Goal: Task Accomplishment & Management: Complete application form

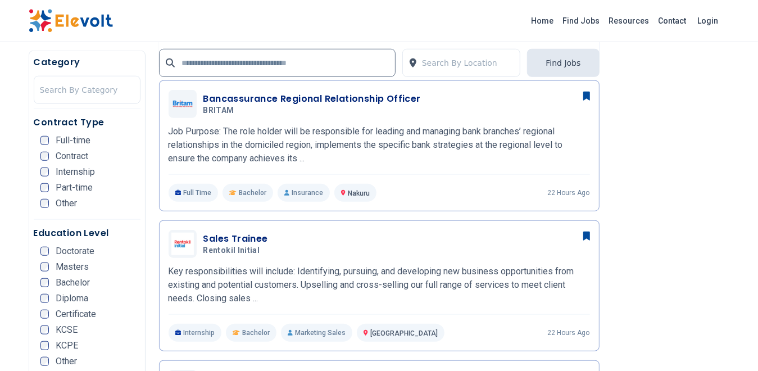
scroll to position [674, 0]
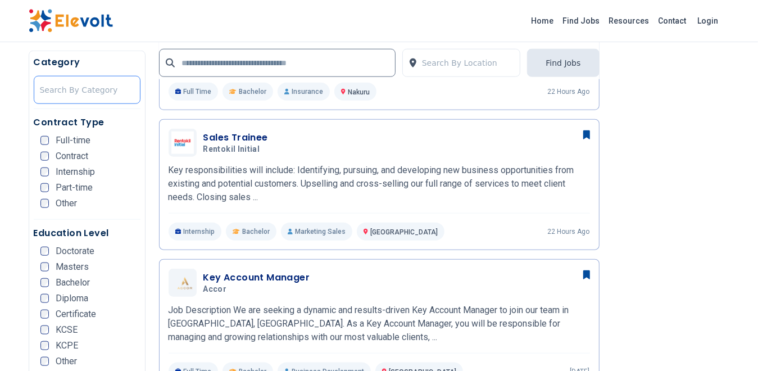
click at [104, 86] on div at bounding box center [87, 90] width 94 height 22
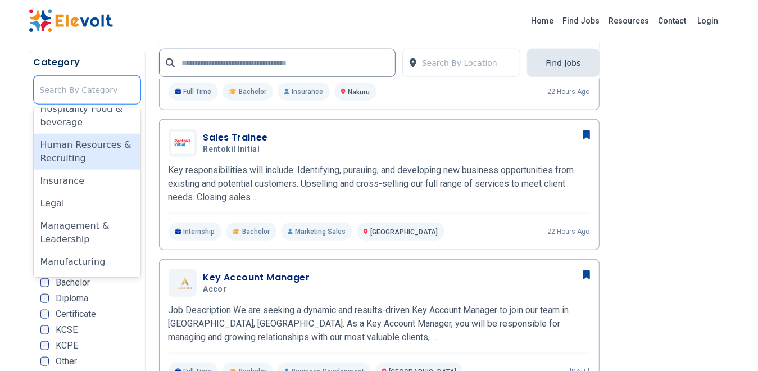
scroll to position [449, 0]
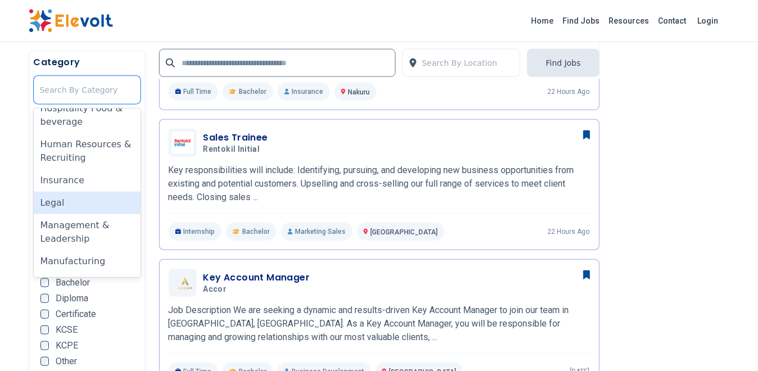
click at [89, 196] on div "Legal" at bounding box center [87, 203] width 107 height 22
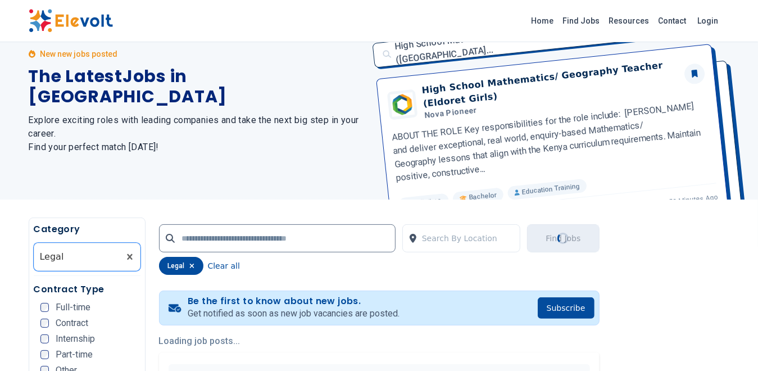
scroll to position [0, 0]
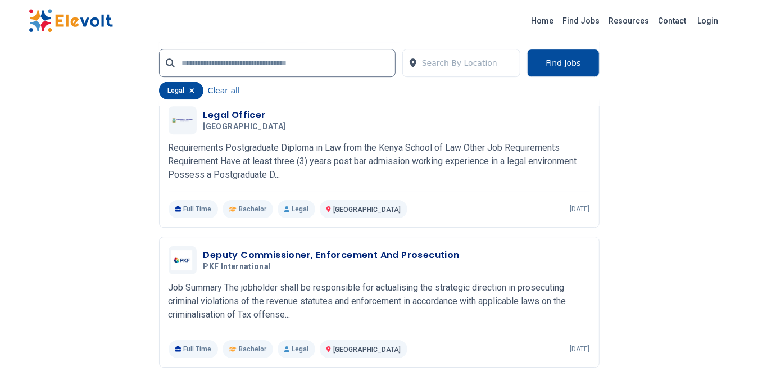
scroll to position [2430, 0]
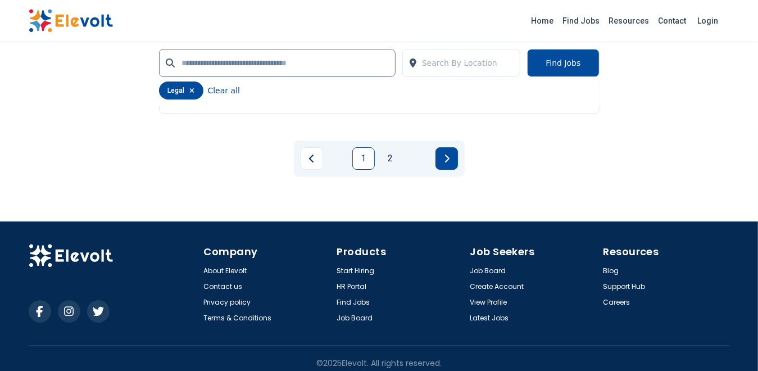
click at [451, 154] on button "Next page" at bounding box center [446, 158] width 22 height 22
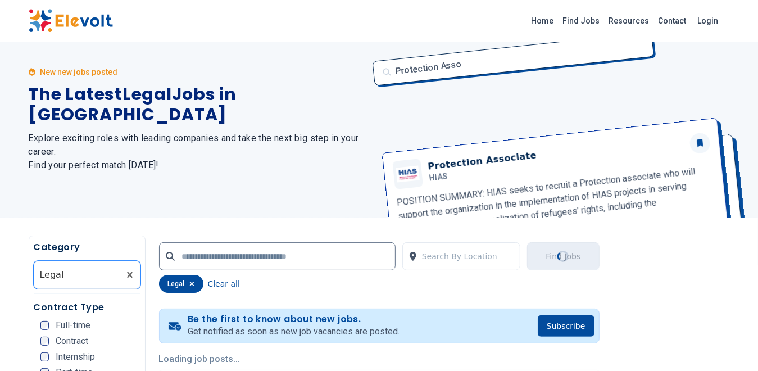
scroll to position [0, 0]
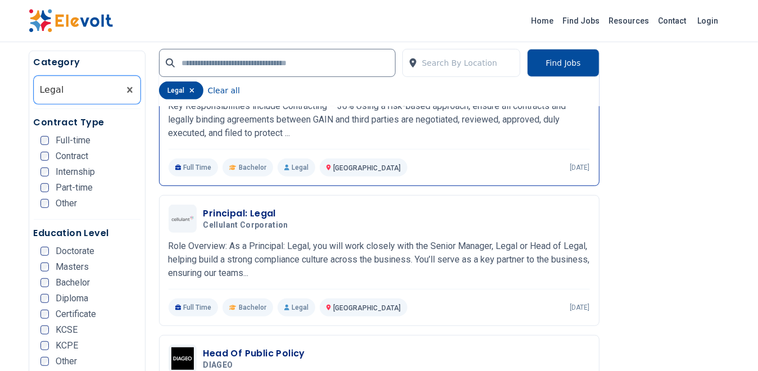
scroll to position [394, 0]
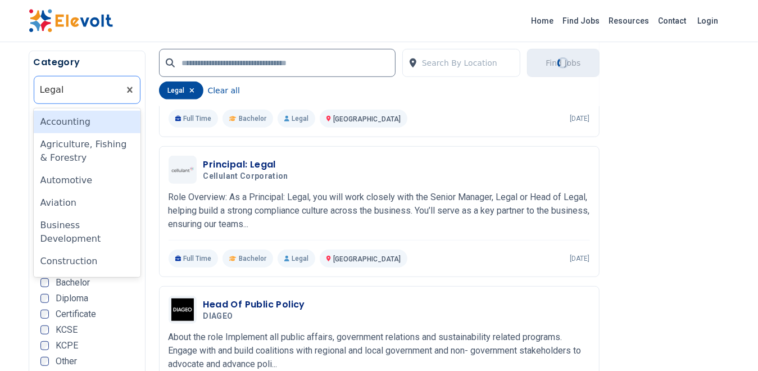
click at [103, 96] on div at bounding box center [77, 90] width 74 height 22
click at [107, 122] on div "Accounting" at bounding box center [87, 122] width 107 height 22
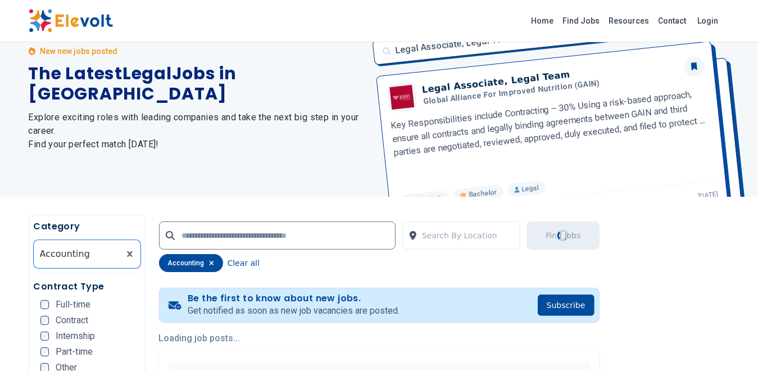
scroll to position [112, 0]
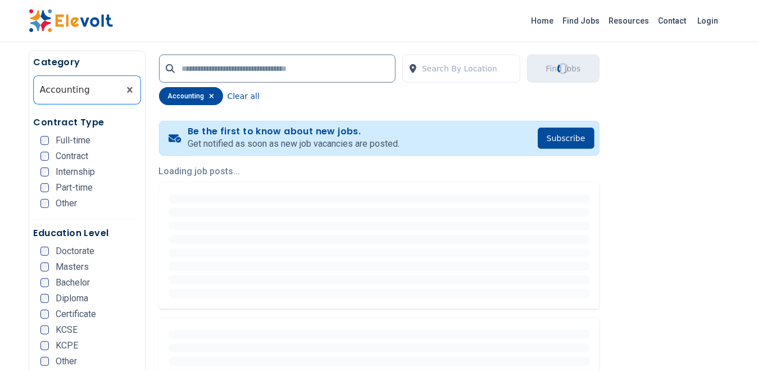
scroll to position [225, 0]
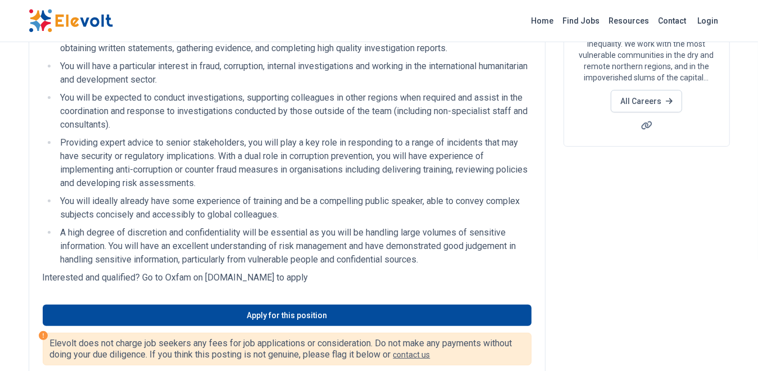
scroll to position [225, 0]
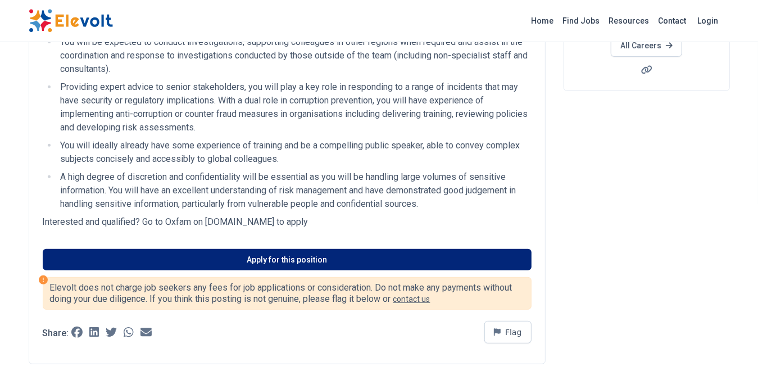
click at [306, 253] on link "Apply for this position" at bounding box center [287, 259] width 489 height 21
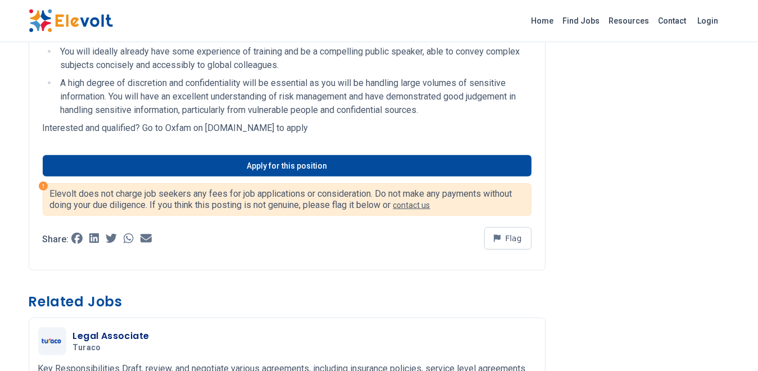
scroll to position [56, 0]
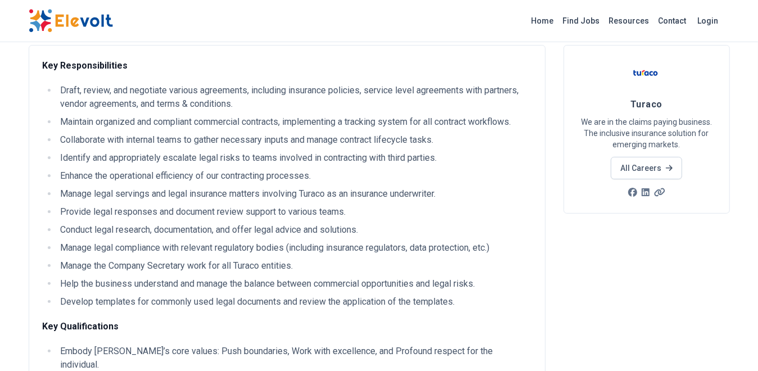
scroll to position [337, 0]
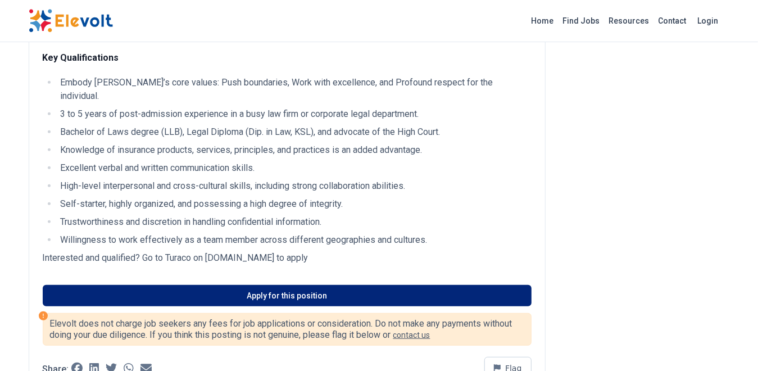
click at [325, 285] on link "Apply for this position" at bounding box center [287, 295] width 489 height 21
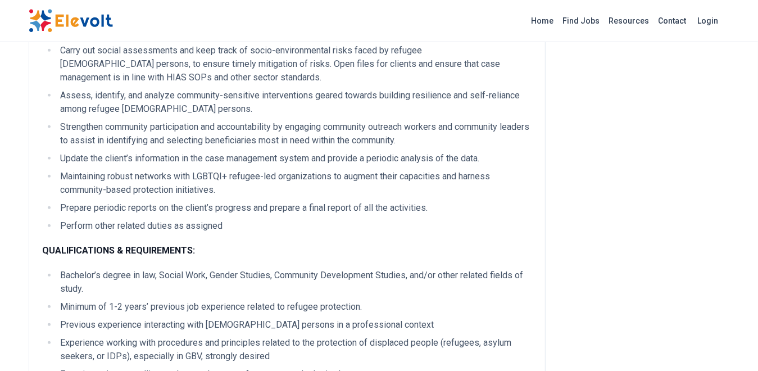
scroll to position [393, 0]
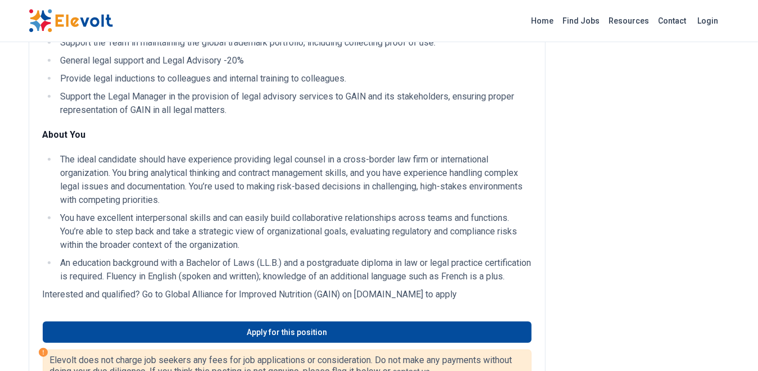
scroll to position [618, 0]
